Goal: Information Seeking & Learning: Learn about a topic

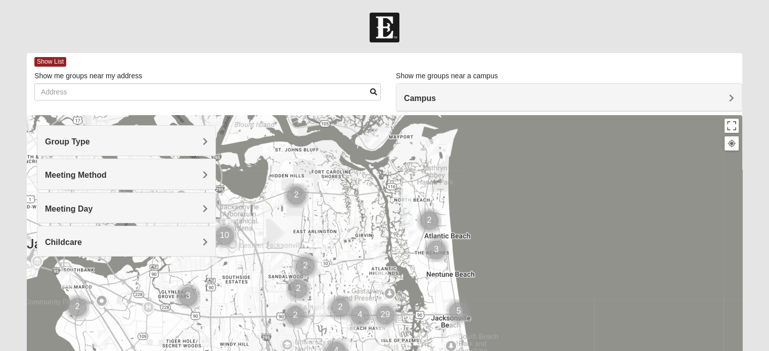
click at [146, 141] on h4 "Group Type" at bounding box center [126, 142] width 163 height 10
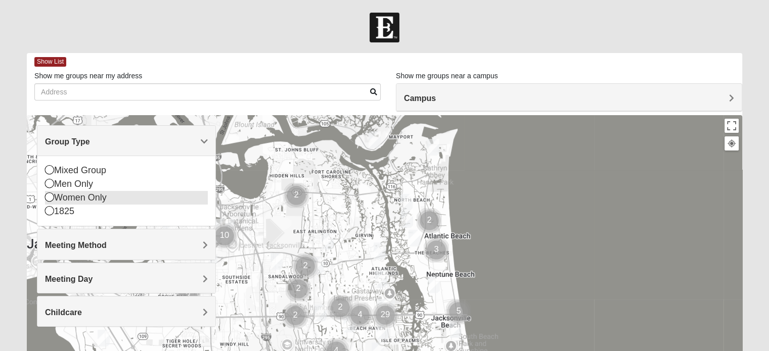
click at [49, 197] on icon at bounding box center [49, 197] width 9 height 9
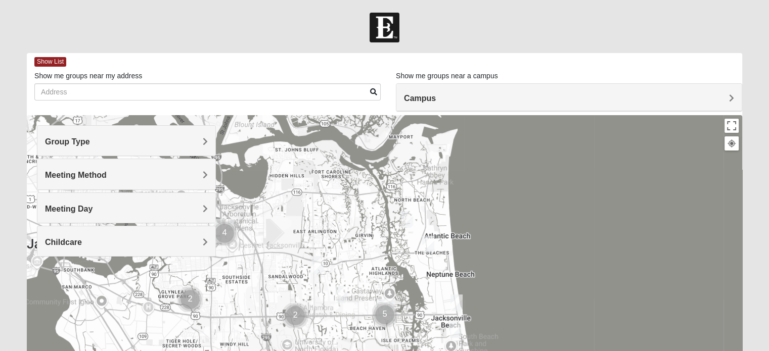
click at [200, 175] on h4 "Meeting Method" at bounding box center [126, 175] width 163 height 10
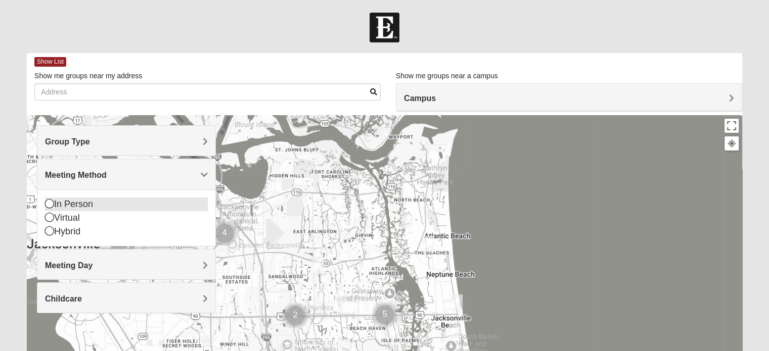
click at [76, 204] on div "In Person" at bounding box center [126, 205] width 163 height 14
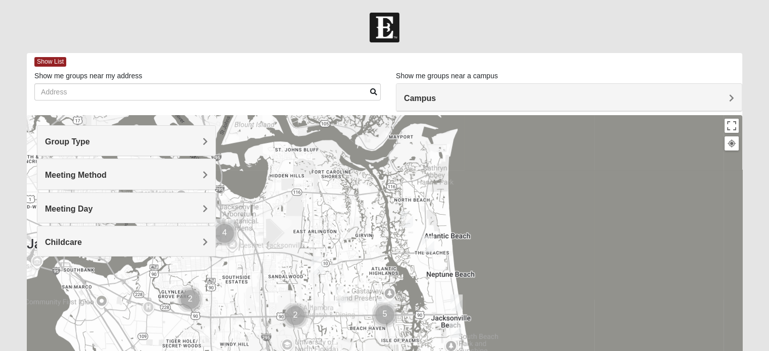
click at [104, 210] on h4 "Meeting Day" at bounding box center [126, 209] width 163 height 10
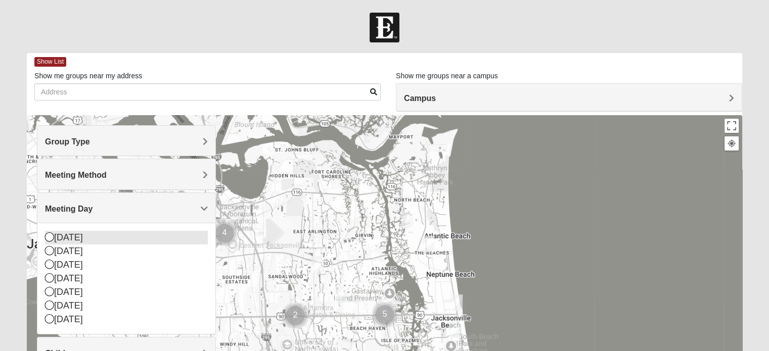
click at [57, 233] on div "[DATE]" at bounding box center [126, 238] width 163 height 14
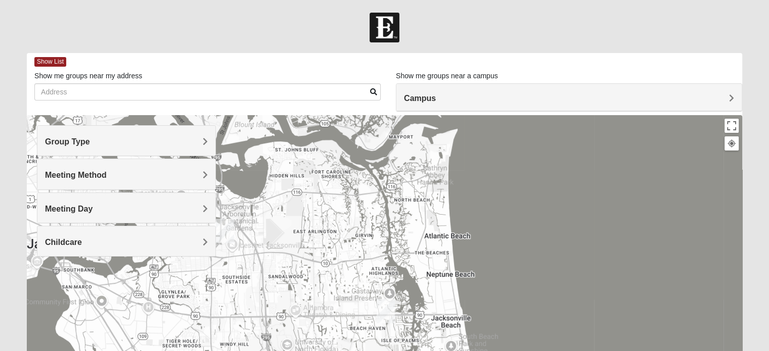
click at [201, 234] on div "Childcare" at bounding box center [126, 241] width 178 height 30
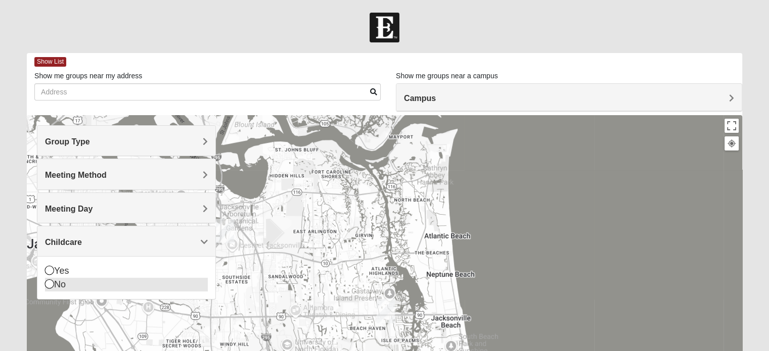
click at [57, 283] on div "No" at bounding box center [126, 285] width 163 height 14
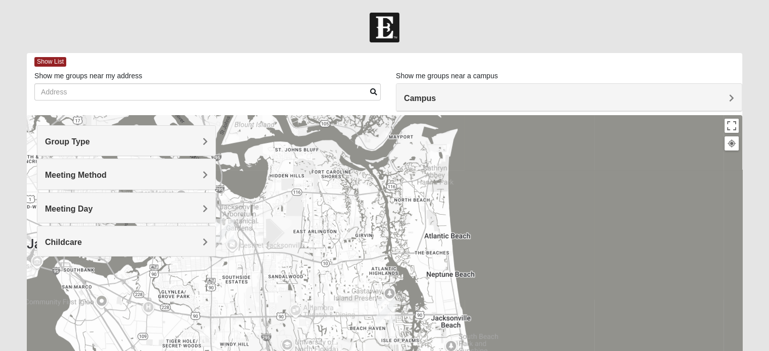
click at [154, 136] on div "Group Type" at bounding box center [126, 141] width 178 height 30
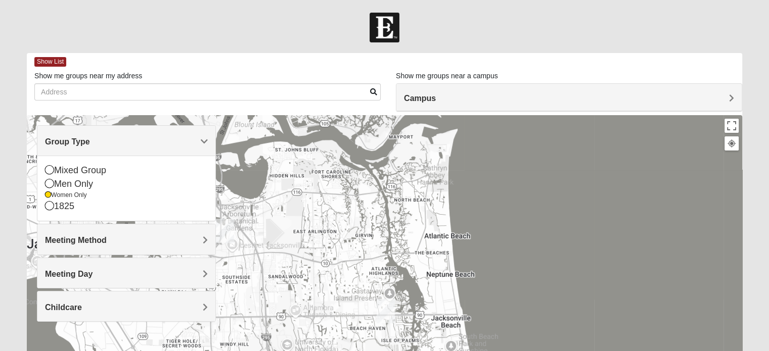
click at [154, 136] on div "Group Type" at bounding box center [126, 141] width 178 height 30
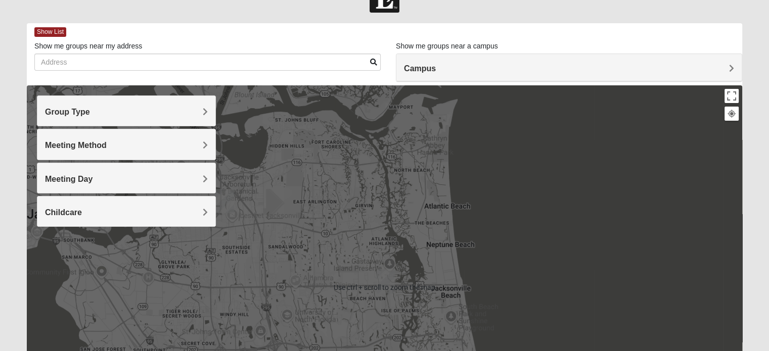
scroll to position [51, 0]
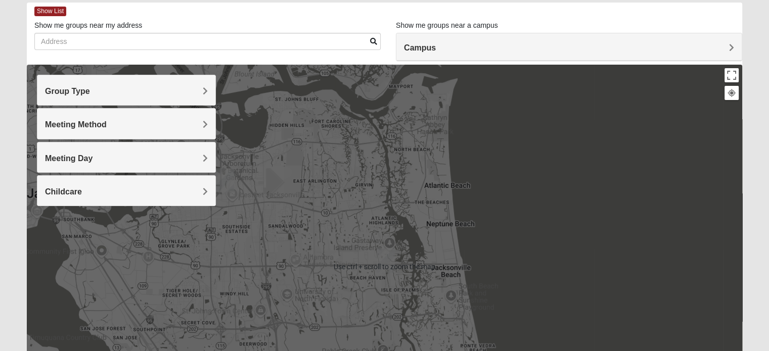
click at [482, 41] on div "Campus" at bounding box center [568, 46] width 345 height 27
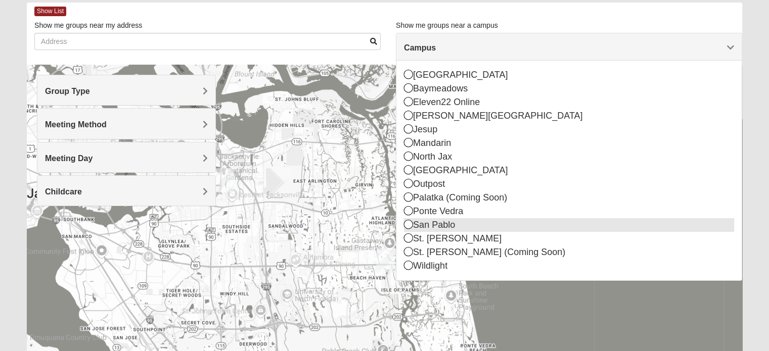
click at [417, 220] on div "San Pablo" at bounding box center [569, 225] width 330 height 14
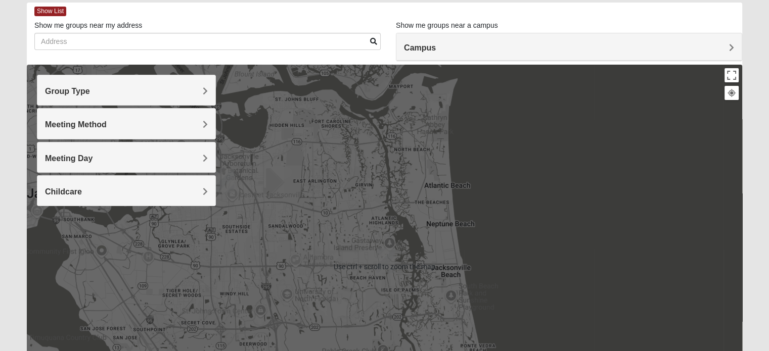
scroll to position [152, 0]
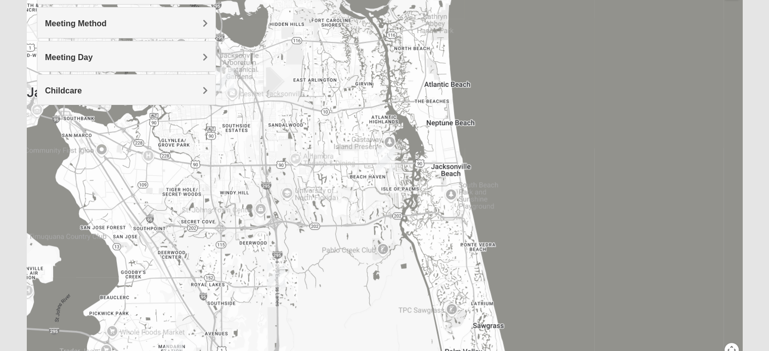
click at [385, 159] on img "San Pablo" at bounding box center [385, 160] width 26 height 32
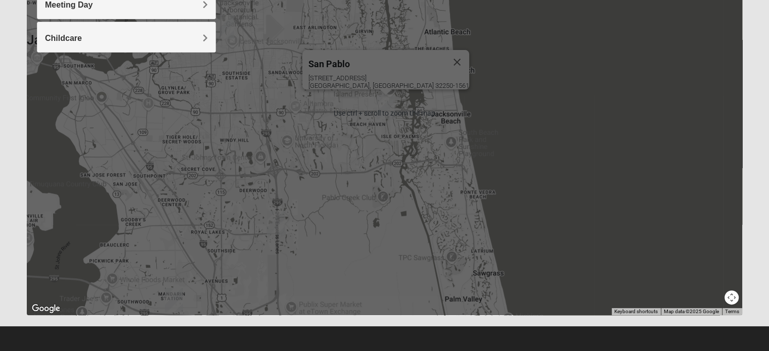
scroll to position [205, 0]
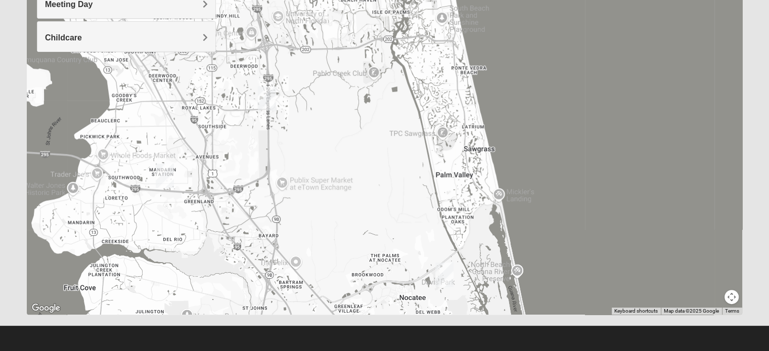
drag, startPoint x: 337, startPoint y: 264, endPoint x: 327, endPoint y: 139, distance: 125.1
click at [327, 139] on div "[GEOGRAPHIC_DATA] [STREET_ADDRESS]" at bounding box center [384, 113] width 715 height 404
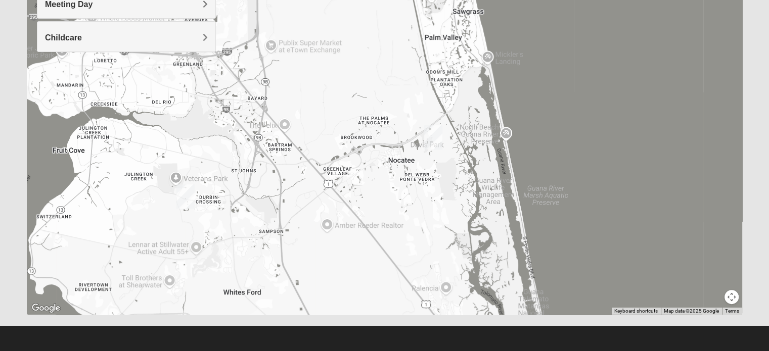
drag, startPoint x: 280, startPoint y: 289, endPoint x: 269, endPoint y: 151, distance: 138.9
click at [269, 151] on div "[GEOGRAPHIC_DATA] [STREET_ADDRESS]" at bounding box center [384, 113] width 715 height 404
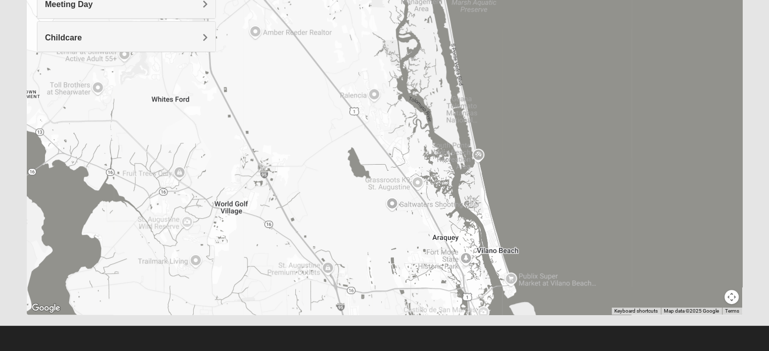
drag, startPoint x: 392, startPoint y: 275, endPoint x: 320, endPoint y: 82, distance: 205.9
click at [320, 82] on div "[GEOGRAPHIC_DATA] [STREET_ADDRESS]" at bounding box center [384, 113] width 715 height 404
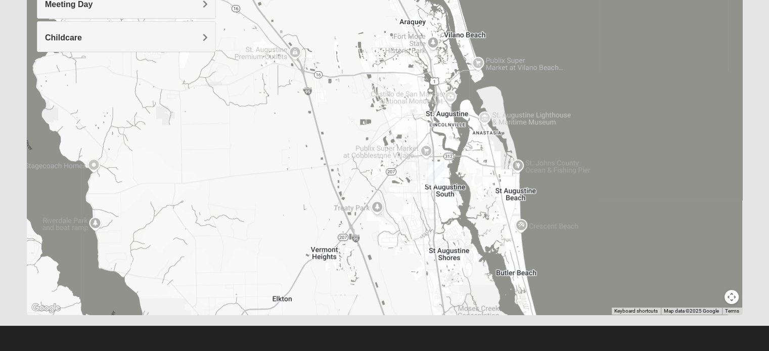
drag, startPoint x: 346, startPoint y: 264, endPoint x: 307, endPoint y: 8, distance: 259.1
click at [307, 8] on div "[GEOGRAPHIC_DATA] [STREET_ADDRESS]" at bounding box center [384, 113] width 715 height 404
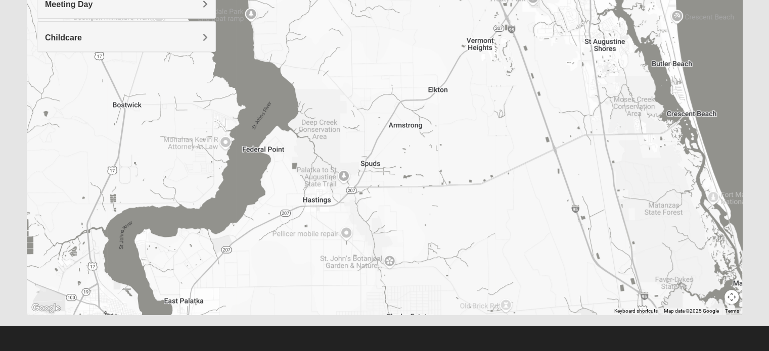
drag, startPoint x: 336, startPoint y: 260, endPoint x: 500, endPoint y: 103, distance: 228.0
click at [500, 103] on div "[GEOGRAPHIC_DATA] [STREET_ADDRESS]" at bounding box center [384, 113] width 715 height 404
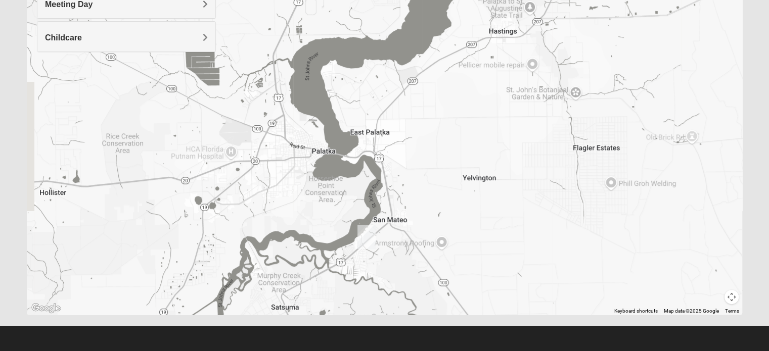
drag, startPoint x: 205, startPoint y: 252, endPoint x: 390, endPoint y: 86, distance: 248.3
click at [390, 86] on div "[GEOGRAPHIC_DATA] [STREET_ADDRESS]" at bounding box center [384, 113] width 715 height 404
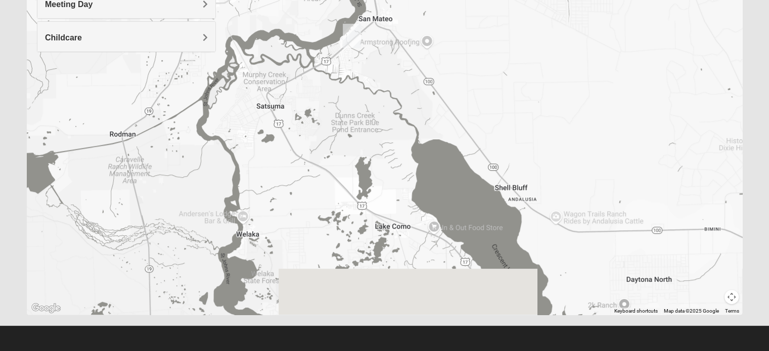
drag, startPoint x: 356, startPoint y: 286, endPoint x: 335, endPoint y: 82, distance: 204.7
click at [337, 86] on div "[GEOGRAPHIC_DATA] [STREET_ADDRESS]" at bounding box center [384, 113] width 715 height 404
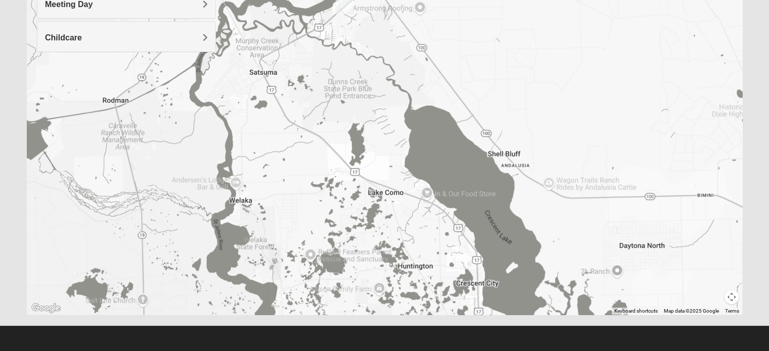
drag, startPoint x: 314, startPoint y: 274, endPoint x: 289, endPoint y: -20, distance: 295.1
click at [289, 0] on html "Log In Find A Group Error Show List Loading Groups" at bounding box center [384, 73] width 769 height 556
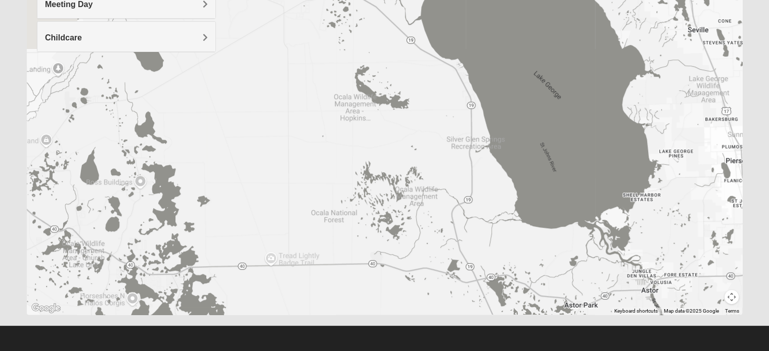
drag, startPoint x: 225, startPoint y: 270, endPoint x: 399, endPoint y: 272, distance: 173.3
click at [455, 280] on div "[GEOGRAPHIC_DATA] [STREET_ADDRESS]" at bounding box center [384, 113] width 715 height 404
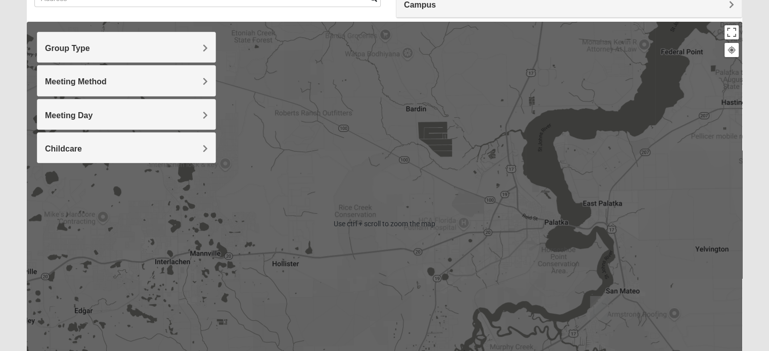
scroll to position [0, 0]
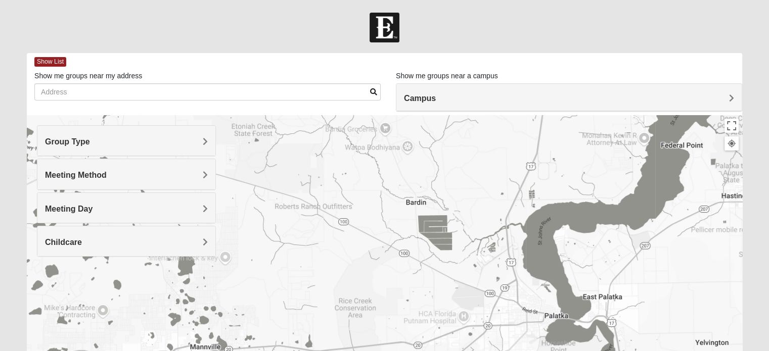
click at [160, 142] on h4 "Group Type" at bounding box center [126, 142] width 163 height 10
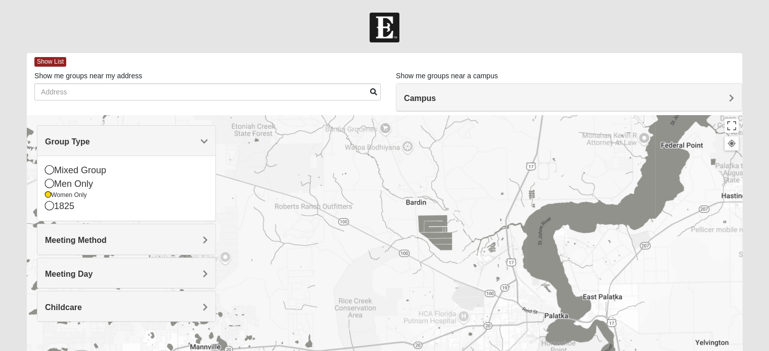
click at [66, 211] on div "1825" at bounding box center [126, 207] width 163 height 14
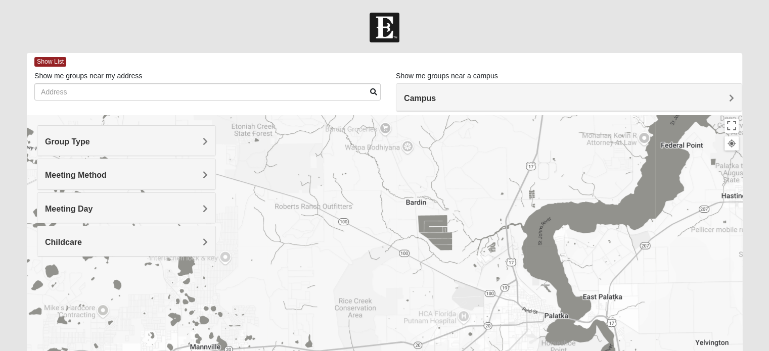
click at [210, 141] on div "Group Type" at bounding box center [126, 141] width 178 height 30
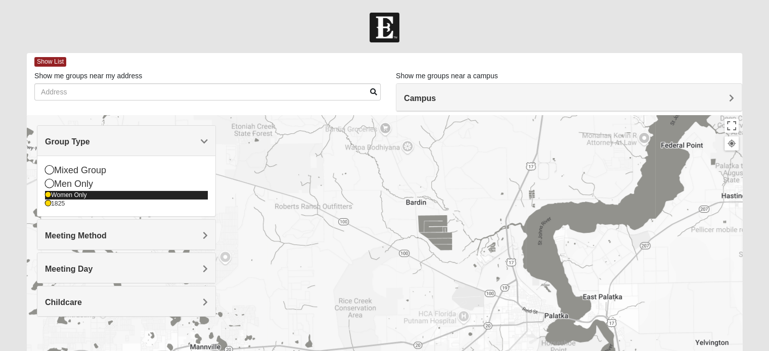
click at [49, 195] on icon at bounding box center [48, 195] width 6 height 6
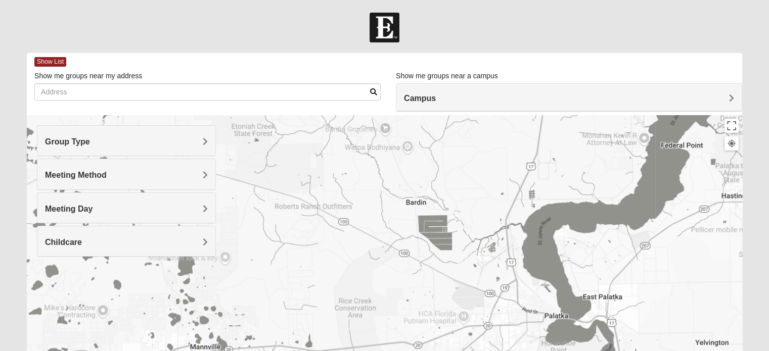
click at [140, 204] on h4 "Meeting Day" at bounding box center [126, 209] width 163 height 10
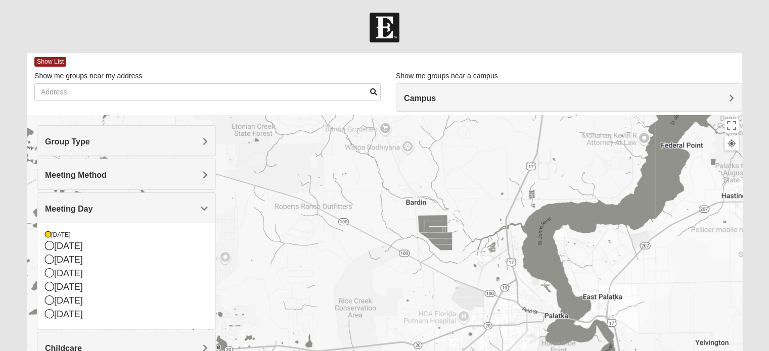
click at [140, 204] on h4 "Meeting Day" at bounding box center [126, 209] width 163 height 10
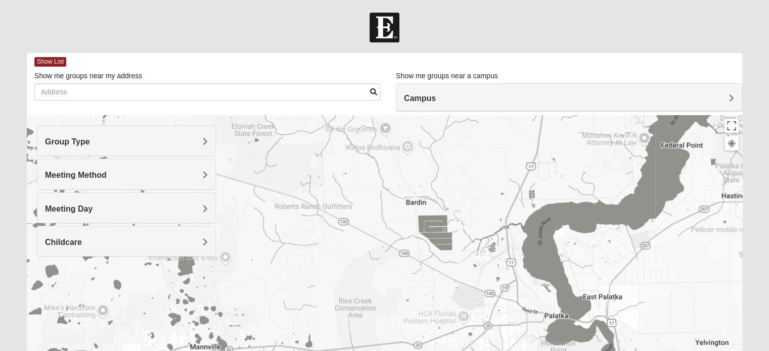
click at [126, 145] on h4 "Group Type" at bounding box center [126, 142] width 163 height 10
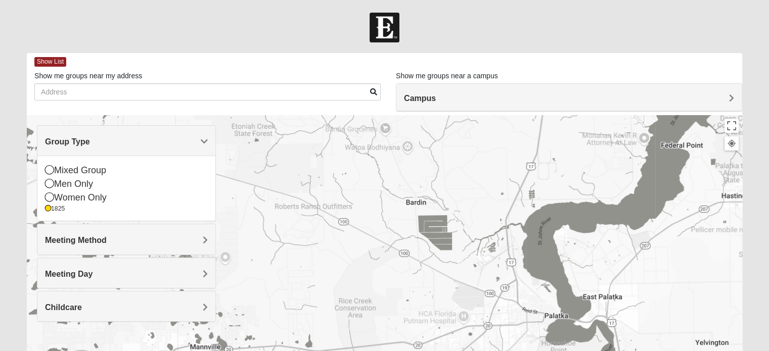
click at [126, 145] on h4 "Group Type" at bounding box center [126, 142] width 163 height 10
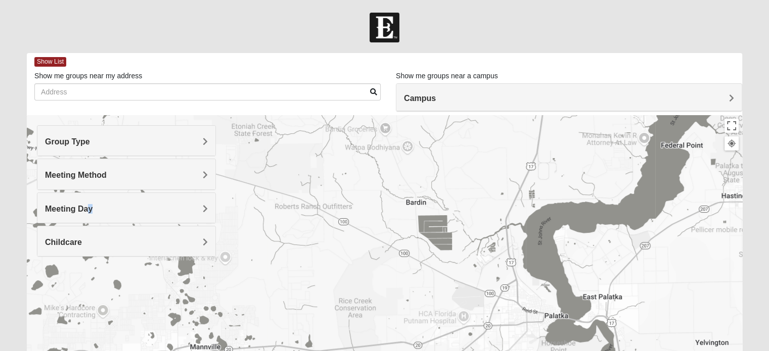
click at [90, 208] on span "Meeting Day" at bounding box center [68, 209] width 47 height 9
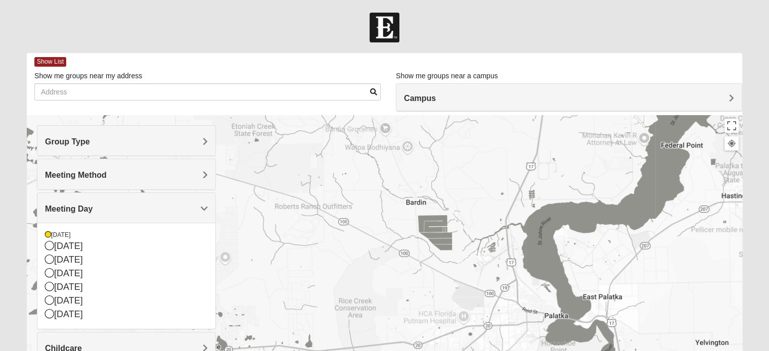
click at [115, 179] on h4 "Meeting Method" at bounding box center [126, 175] width 163 height 10
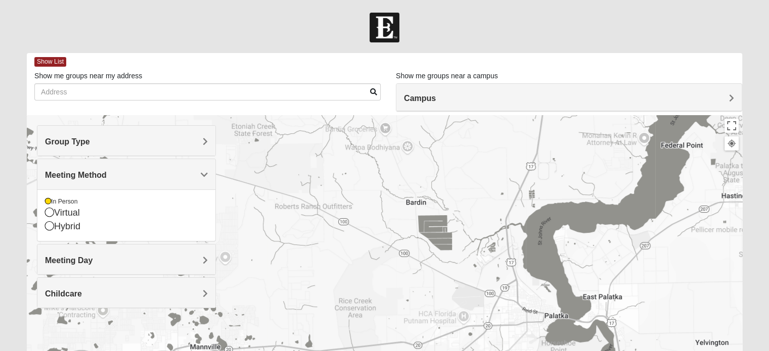
click at [166, 175] on h4 "Meeting Method" at bounding box center [126, 175] width 163 height 10
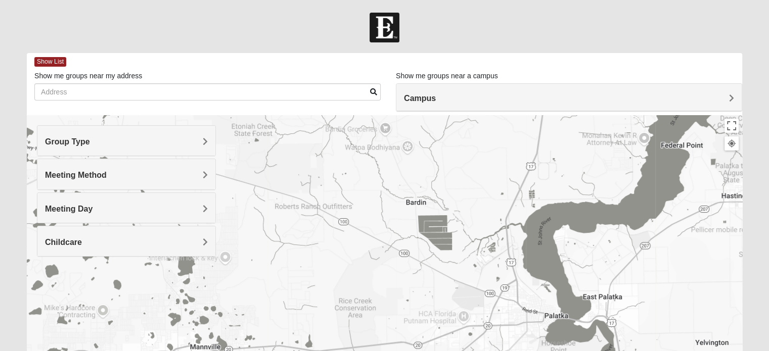
click at [114, 239] on h4 "Childcare" at bounding box center [126, 242] width 163 height 10
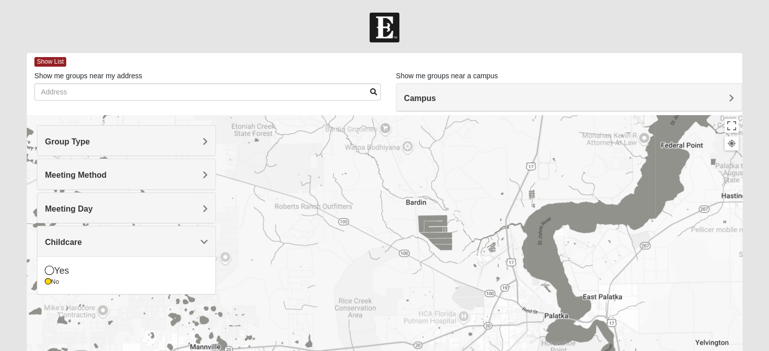
drag, startPoint x: 123, startPoint y: 236, endPoint x: 130, endPoint y: 220, distance: 17.6
click at [123, 236] on div "Childcare" at bounding box center [126, 241] width 178 height 30
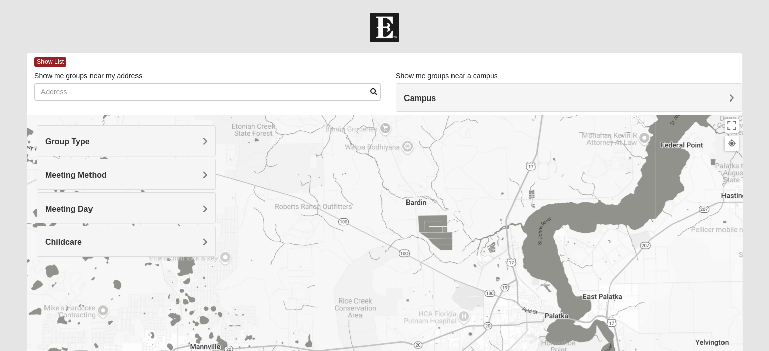
click at [135, 204] on h4 "Meeting Day" at bounding box center [126, 209] width 163 height 10
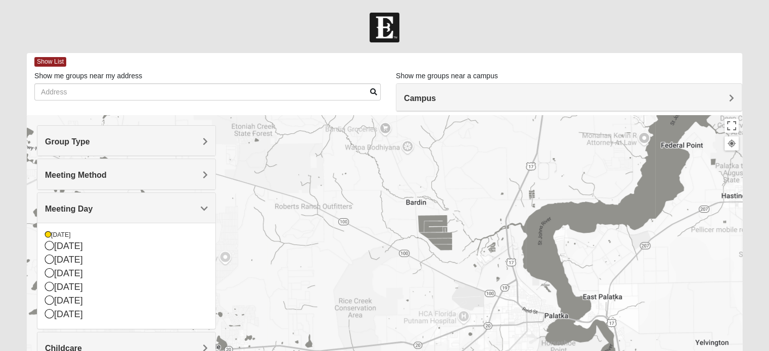
click at [134, 204] on h4 "Meeting Day" at bounding box center [126, 209] width 163 height 10
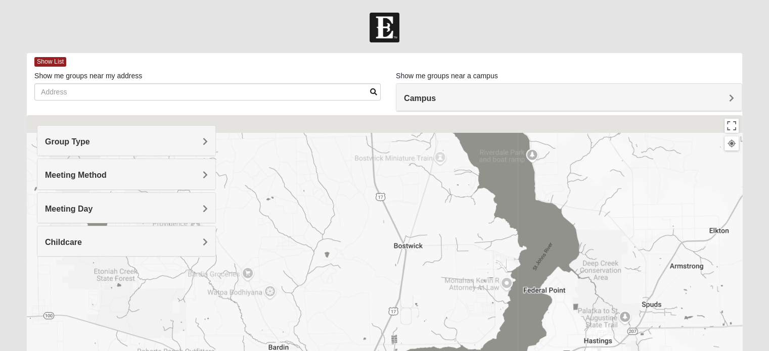
drag, startPoint x: 584, startPoint y: 162, endPoint x: 415, endPoint y: 375, distance: 272.0
click at [415, 351] on html "Log In Find A Group Error Show List Loading Groups" at bounding box center [384, 278] width 769 height 556
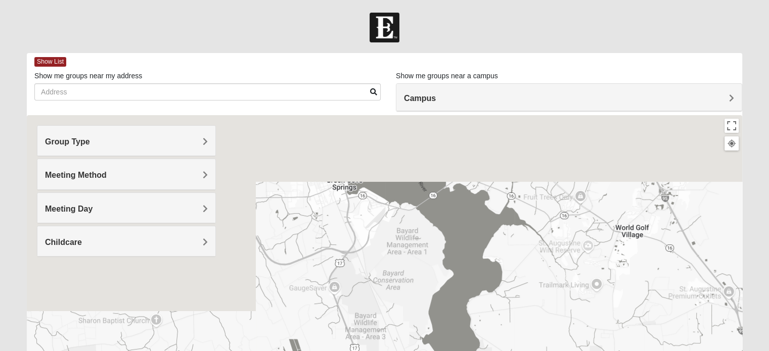
drag, startPoint x: 531, startPoint y: 194, endPoint x: 526, endPoint y: 302, distance: 107.8
click at [563, 351] on html "Log In Find A Group Error Show List Loading Groups" at bounding box center [384, 278] width 769 height 556
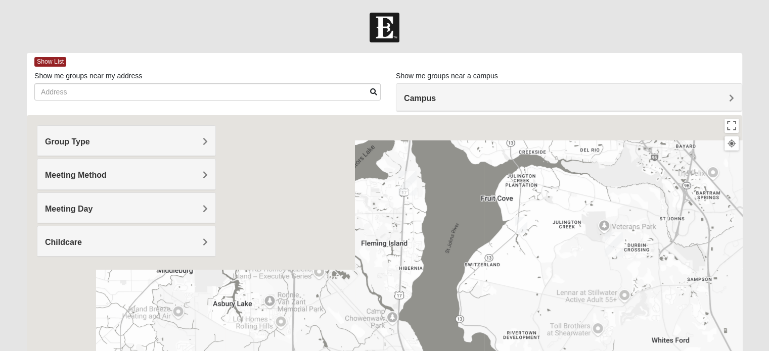
drag, startPoint x: 508, startPoint y: 154, endPoint x: 620, endPoint y: 375, distance: 247.7
click at [620, 351] on html "Log In Find A Group Error Show List Loading Groups" at bounding box center [384, 278] width 769 height 556
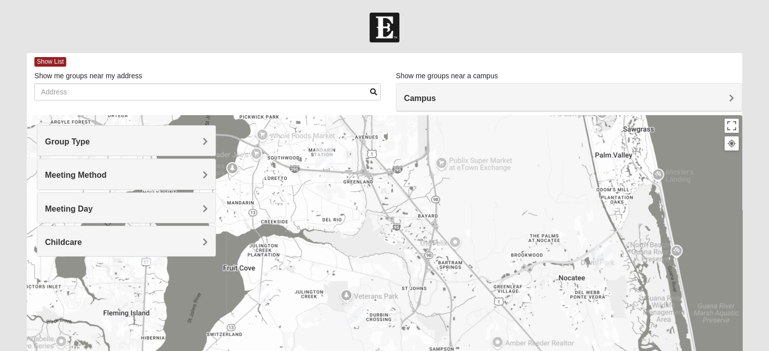
drag, startPoint x: 568, startPoint y: 169, endPoint x: 287, endPoint y: 241, distance: 290.8
click at [287, 241] on div "[GEOGRAPHIC_DATA] [STREET_ADDRESS]" at bounding box center [384, 317] width 715 height 404
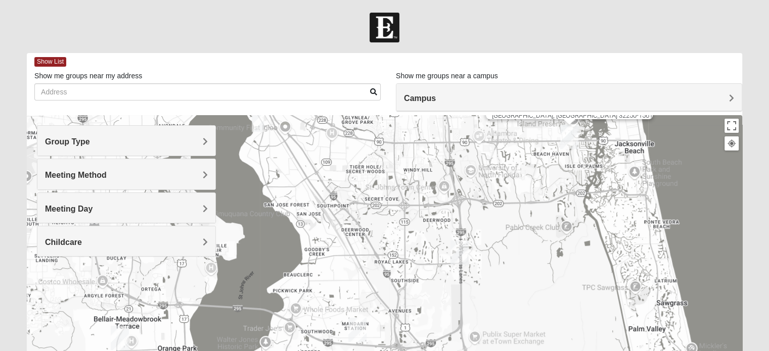
drag, startPoint x: 528, startPoint y: 279, endPoint x: 536, endPoint y: 332, distance: 53.1
click at [536, 332] on div "[GEOGRAPHIC_DATA] [STREET_ADDRESS]" at bounding box center [384, 317] width 715 height 404
click at [178, 141] on h4 "Group Type" at bounding box center [126, 142] width 163 height 10
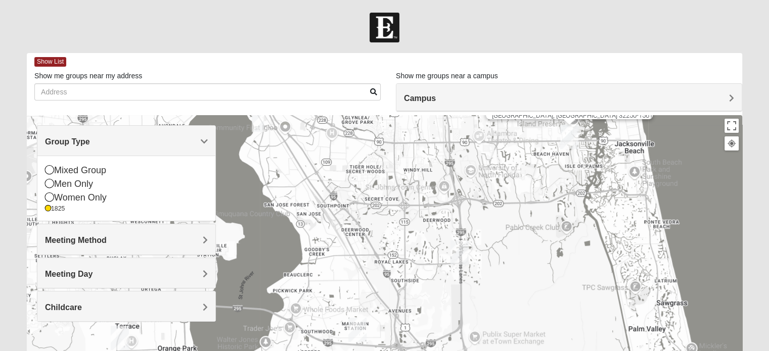
click at [178, 141] on h4 "Group Type" at bounding box center [126, 142] width 163 height 10
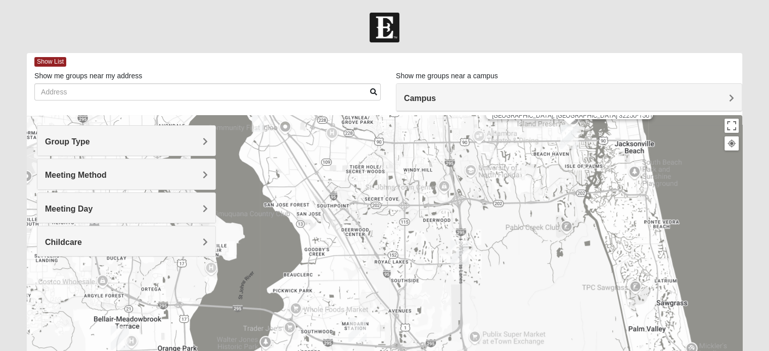
click at [159, 205] on h4 "Meeting Day" at bounding box center [126, 209] width 163 height 10
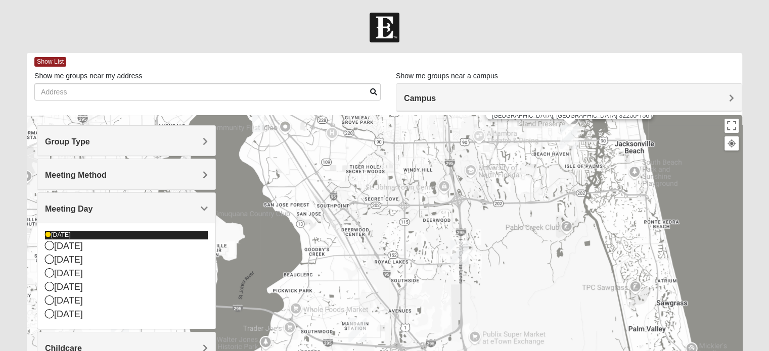
click at [91, 232] on div "[DATE]" at bounding box center [126, 235] width 163 height 9
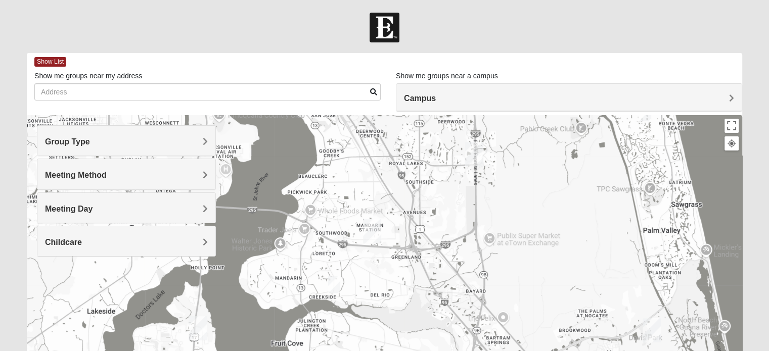
drag, startPoint x: 520, startPoint y: 286, endPoint x: 545, endPoint y: 72, distance: 214.7
click at [544, 74] on div "Show List Loading Groups Keywords Filter Additional Filters Campus [GEOGRAPHIC_…" at bounding box center [384, 286] width 715 height 466
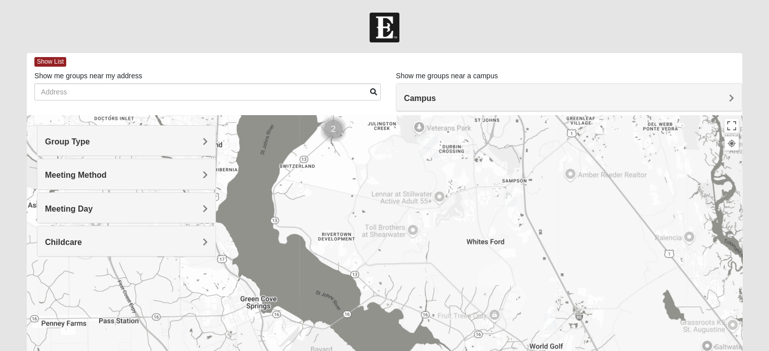
click at [508, 198] on img "1825 Mixed Lovin/Hale 32092" at bounding box center [510, 198] width 20 height 25
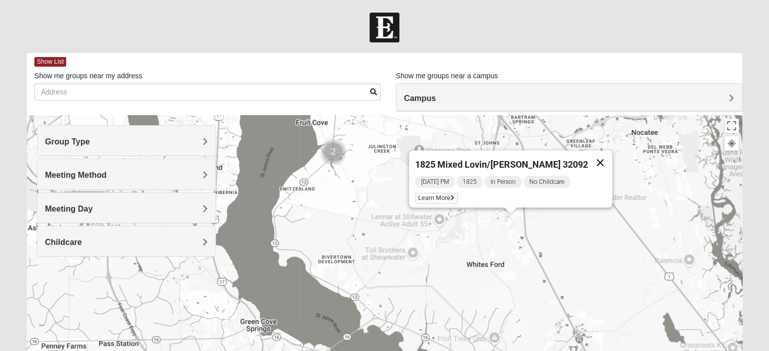
click at [588, 158] on button "Close" at bounding box center [600, 163] width 24 height 24
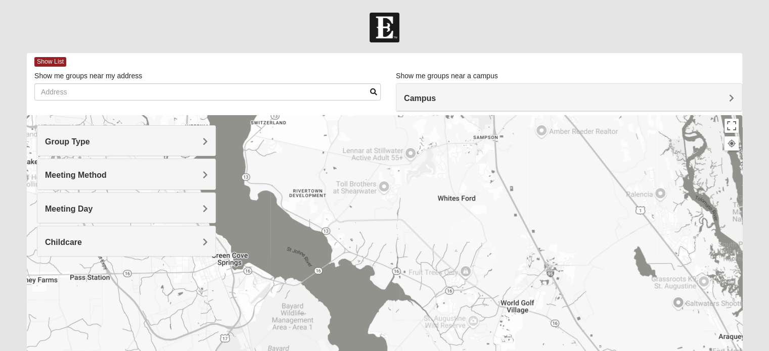
drag, startPoint x: 491, startPoint y: 321, endPoint x: 471, endPoint y: 250, distance: 73.6
click at [457, 241] on div at bounding box center [384, 317] width 715 height 404
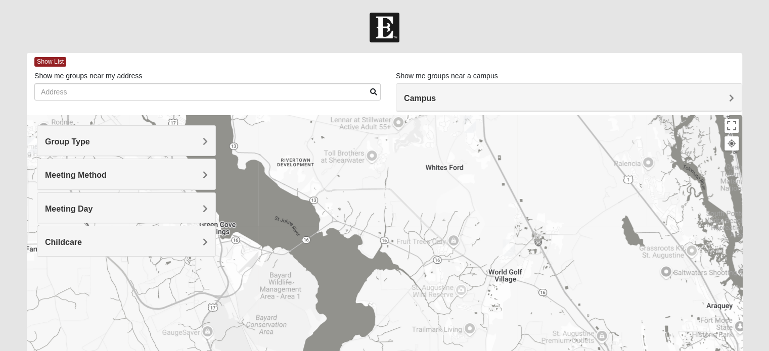
click at [507, 247] on img "1825 Mixed Barfield 32092" at bounding box center [508, 247] width 20 height 25
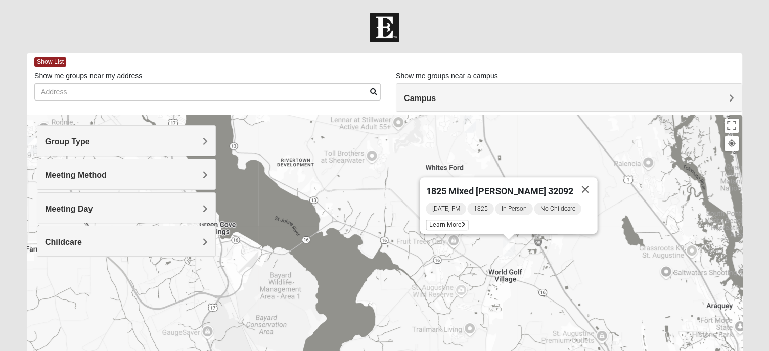
click at [503, 247] on img "1825 Mixed Barfield 32092" at bounding box center [508, 247] width 20 height 25
click at [366, 257] on div "1825 Mixed [PERSON_NAME] 32092 [DATE] PM 1825 In Person No Childcare Learn More" at bounding box center [384, 317] width 715 height 404
click at [579, 180] on button "Close" at bounding box center [585, 189] width 24 height 24
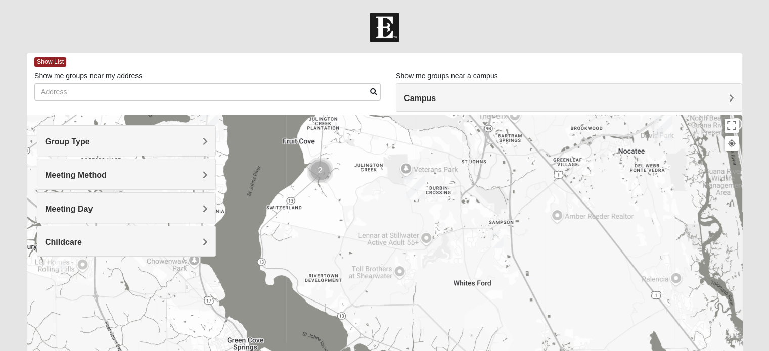
drag, startPoint x: 372, startPoint y: 147, endPoint x: 390, endPoint y: 330, distance: 184.3
click at [391, 329] on div at bounding box center [384, 317] width 715 height 404
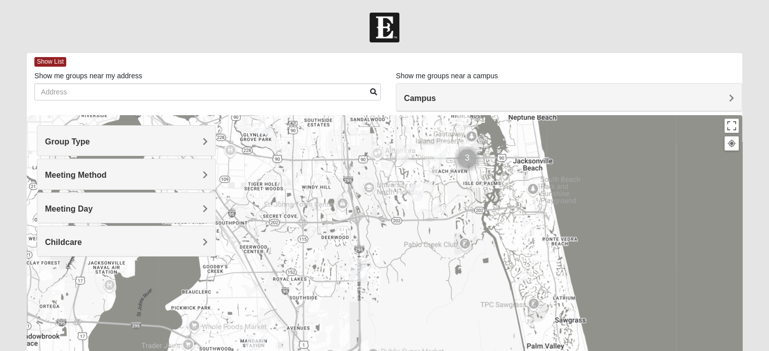
drag, startPoint x: 479, startPoint y: 138, endPoint x: 362, endPoint y: 374, distance: 263.0
click at [362, 351] on html "Log In Find A Group Error Show List Loading Groups" at bounding box center [384, 278] width 769 height 556
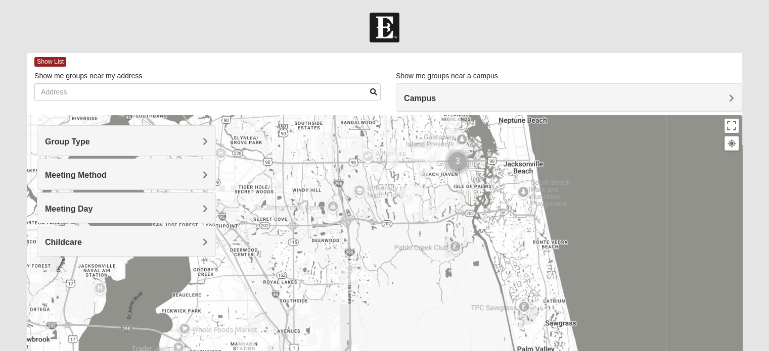
click at [518, 229] on img "1825 Mixed Gatewood/Morales 32082" at bounding box center [518, 231] width 20 height 25
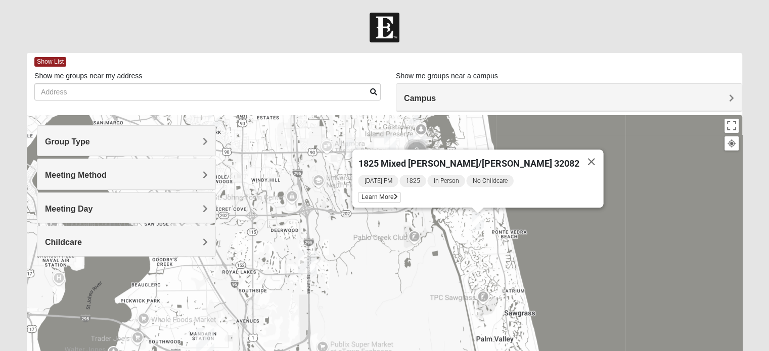
drag, startPoint x: 502, startPoint y: 247, endPoint x: 460, endPoint y: 236, distance: 43.1
click at [460, 236] on div "1825 Mixed [PERSON_NAME]/[PERSON_NAME] 32082 [DATE] PM 1825 In Person No Childc…" at bounding box center [384, 317] width 715 height 404
click at [476, 220] on img "1825 Mixed Gatewood/Morales 32082" at bounding box center [477, 221] width 20 height 25
click at [579, 159] on button "Close" at bounding box center [591, 162] width 24 height 24
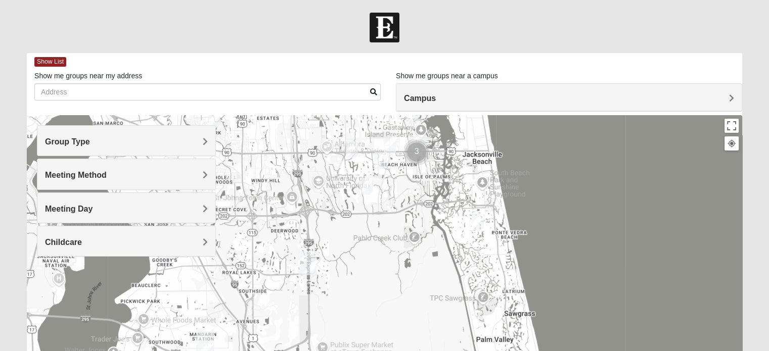
click at [367, 189] on img "1825 Womens Brunetti 32224" at bounding box center [366, 186] width 20 height 25
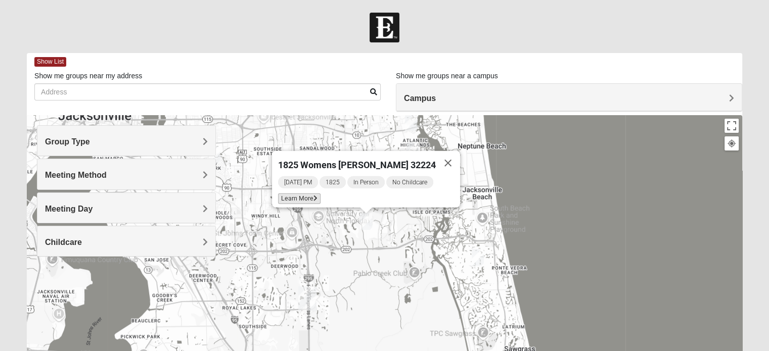
click at [319, 194] on span "Learn More" at bounding box center [299, 199] width 42 height 11
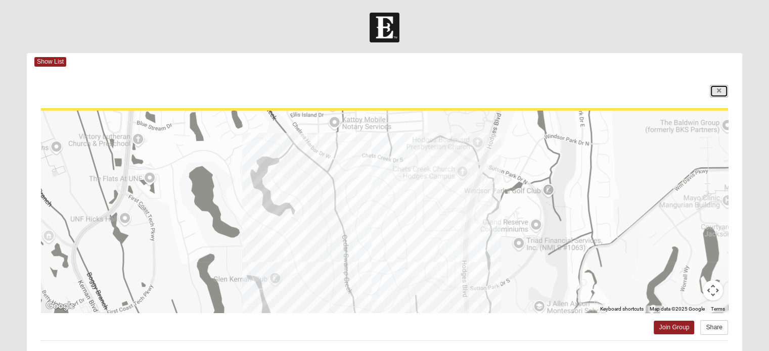
click at [722, 88] on link at bounding box center [718, 91] width 18 height 13
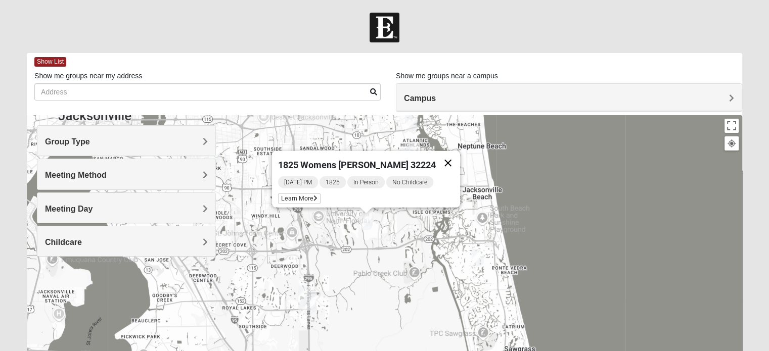
click at [441, 158] on button "Close" at bounding box center [448, 163] width 24 height 24
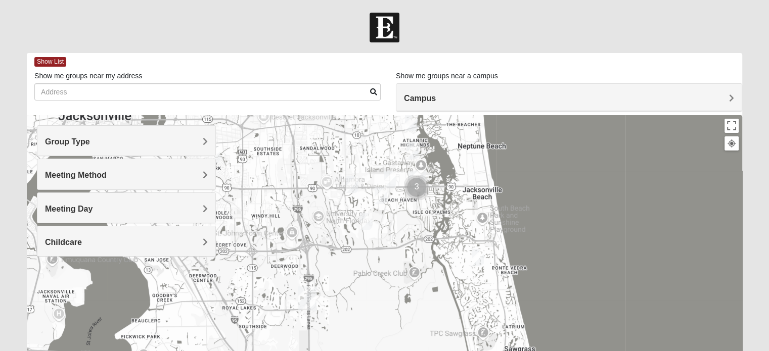
click at [419, 184] on img "Cluster of 3 groups" at bounding box center [416, 187] width 33 height 33
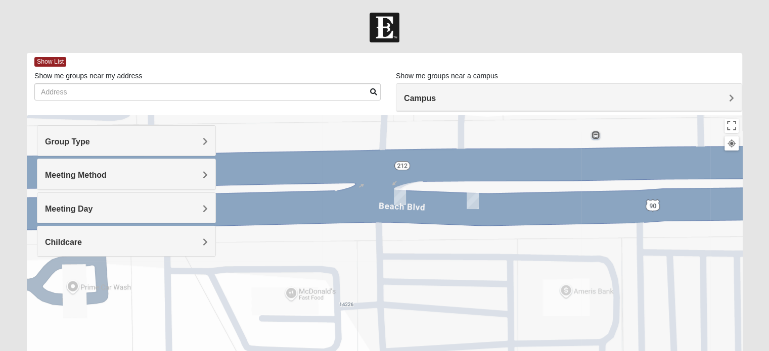
click at [397, 196] on img "1825 Mens Sells 32250" at bounding box center [400, 196] width 20 height 25
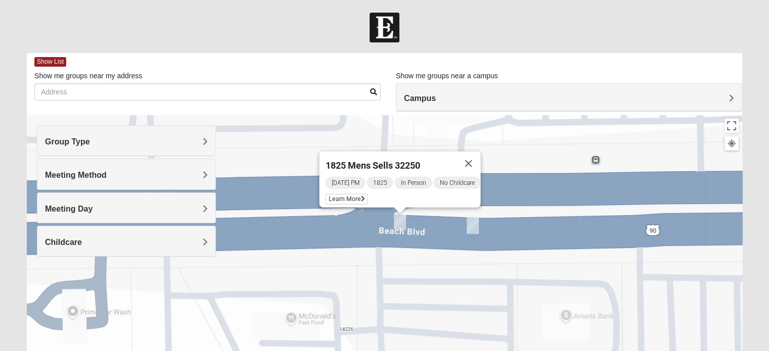
click at [472, 225] on img "1825 Mens Chandler/Johnson 32250" at bounding box center [472, 225] width 20 height 25
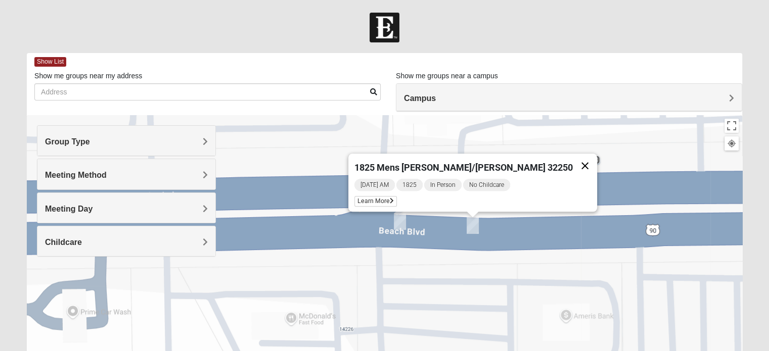
click at [573, 159] on button "Close" at bounding box center [585, 166] width 24 height 24
